Goal: Transaction & Acquisition: Subscribe to service/newsletter

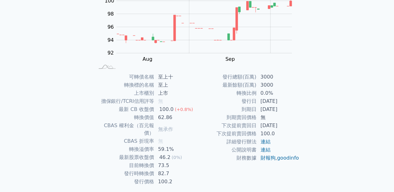
scroll to position [97, 0]
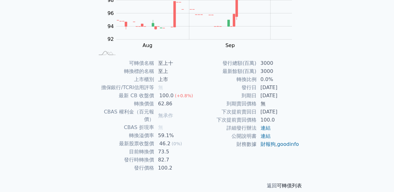
click at [283, 183] on link "可轉債列表" at bounding box center [289, 186] width 25 height 6
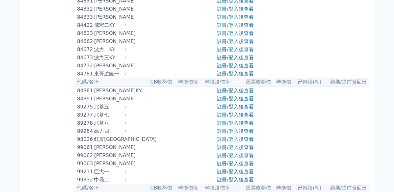
scroll to position [3433, 0]
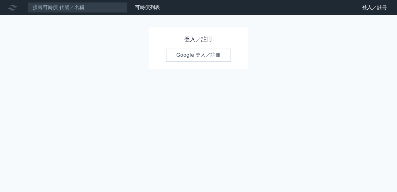
click at [197, 53] on link "Google 登入／註冊" at bounding box center [198, 55] width 65 height 13
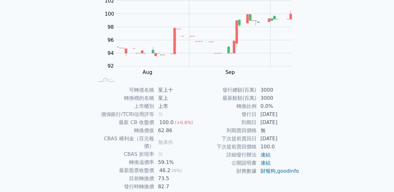
scroll to position [34, 0]
